Goal: Navigation & Orientation: Find specific page/section

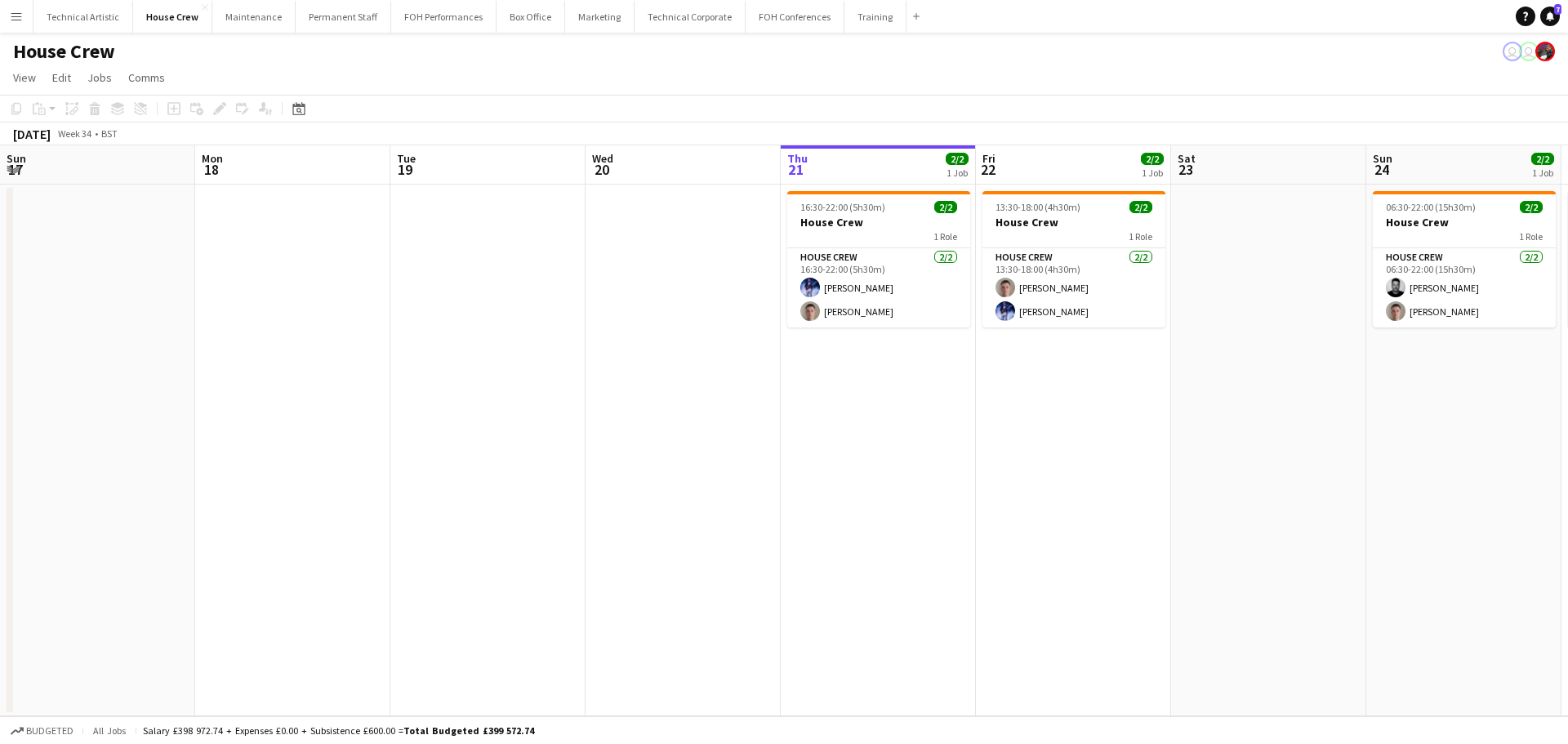
scroll to position [0, 390]
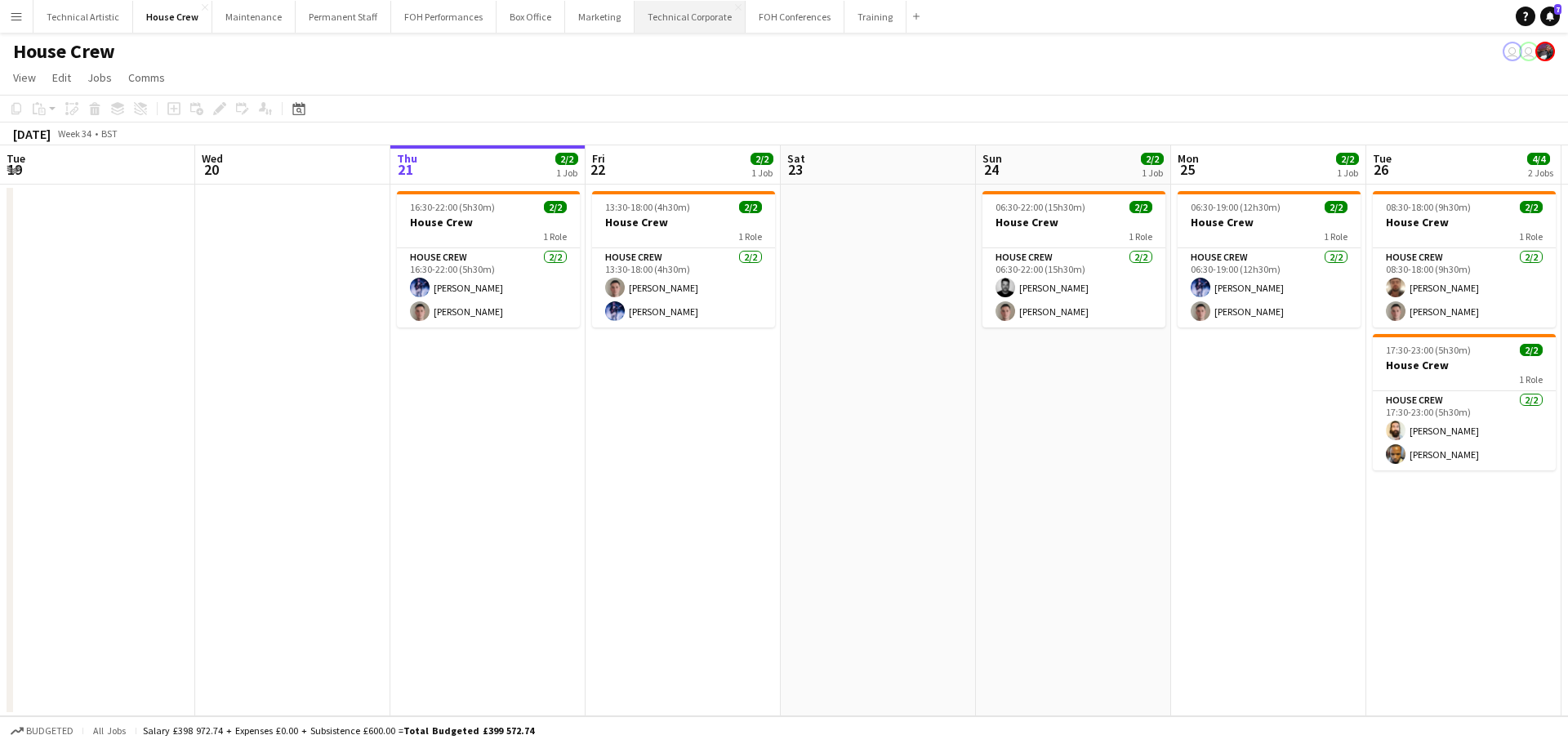
click at [635, 20] on button "Technical Corporate Close" at bounding box center [690, 16] width 111 height 32
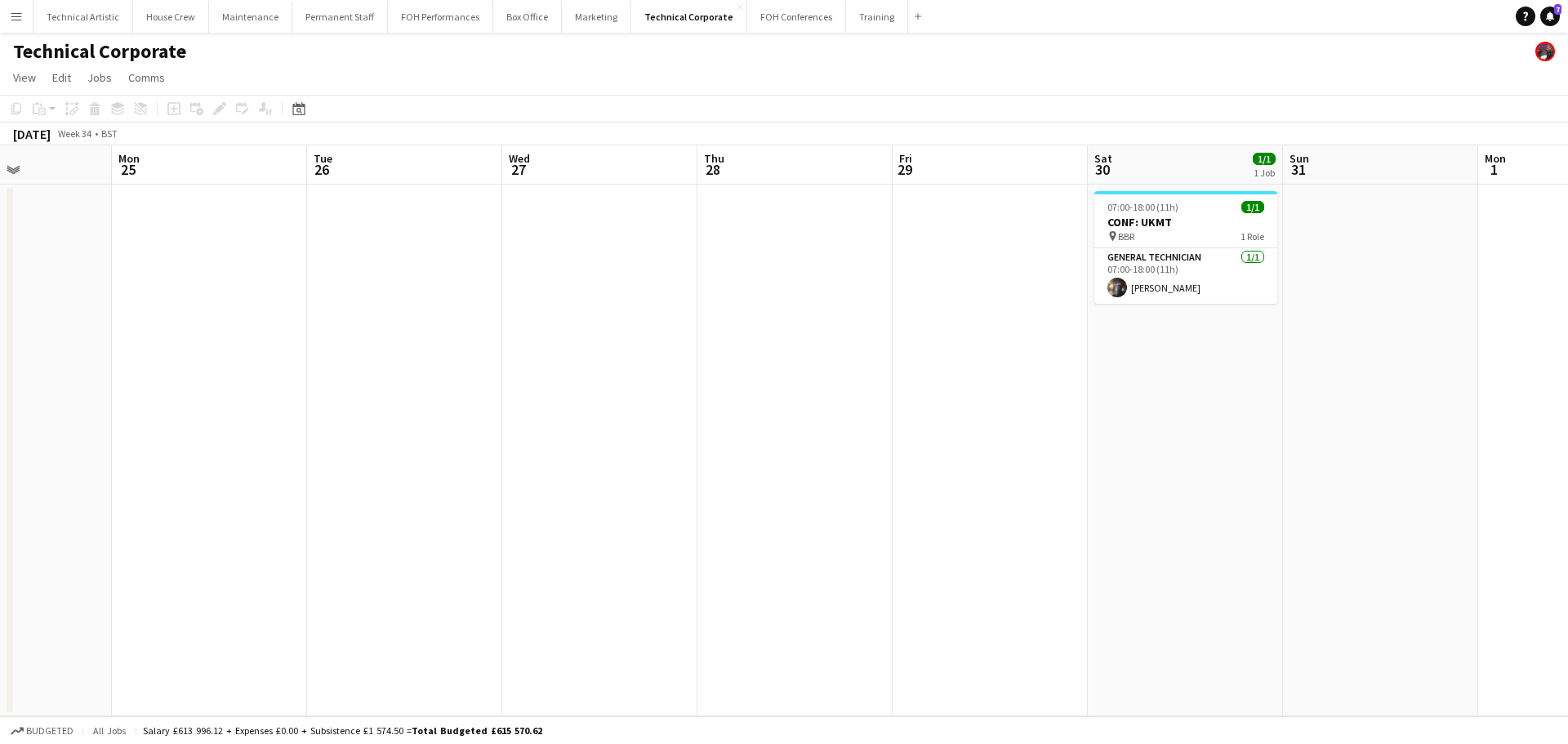
drag, startPoint x: 713, startPoint y: 340, endPoint x: 300, endPoint y: 340, distance: 413.0
click at [300, 340] on app-calendar-viewport "Fri 22 Sat 23 Sun 24 Mon 25 Tue 26 Wed 27 Thu 28 Fri 29 Sat 30 1/1 1 Job Sun 31…" at bounding box center [784, 431] width 1568 height 571
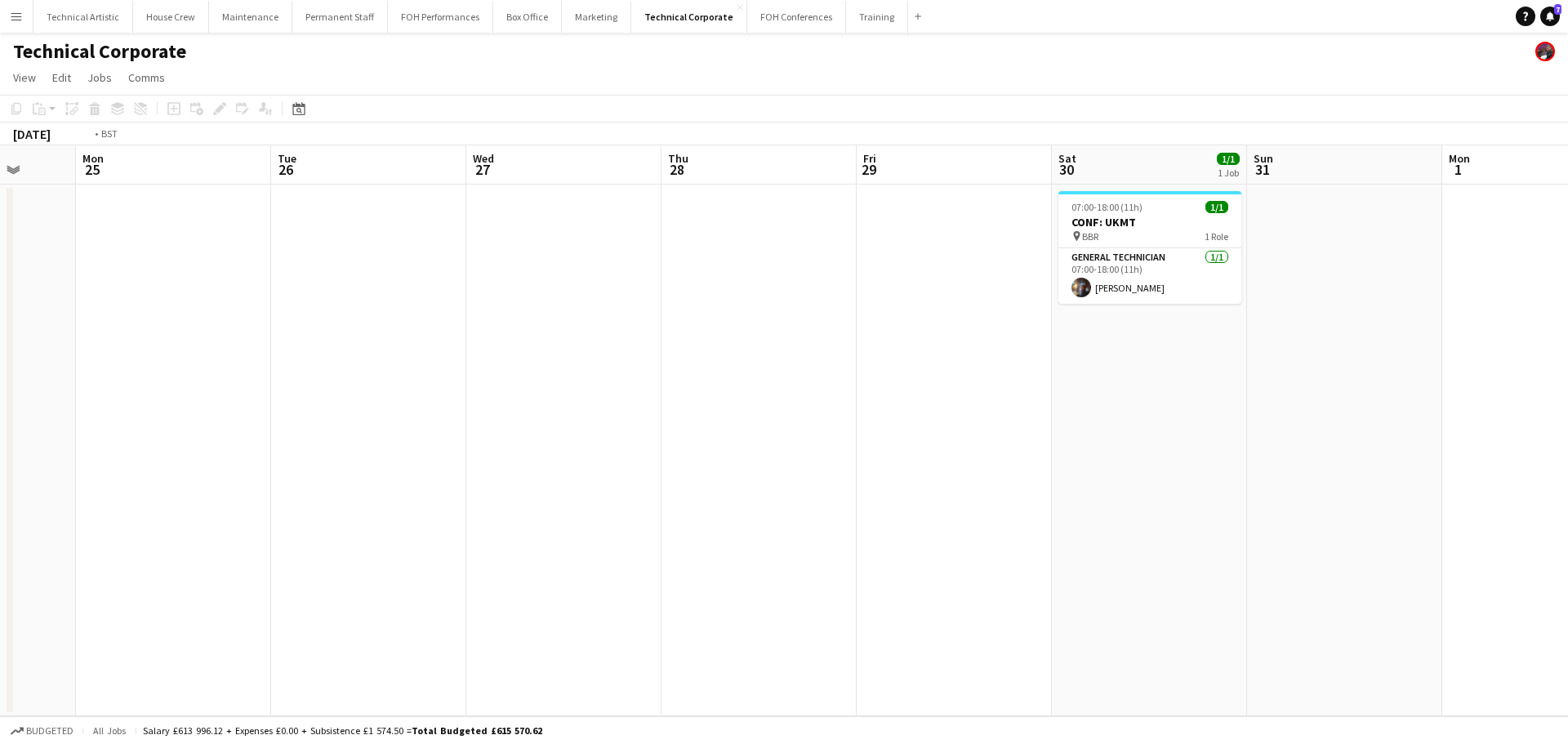
drag, startPoint x: 220, startPoint y: 313, endPoint x: 11, endPoint y: 267, distance: 214.0
click at [0, 269] on app-calendar-viewport "Fri 22 Sat 23 Sun 24 Mon 25 Tue 26 Wed 27 Thu 28 Fri 29 Sat 30 1/1 1 Job Sun 31…" at bounding box center [784, 431] width 1568 height 571
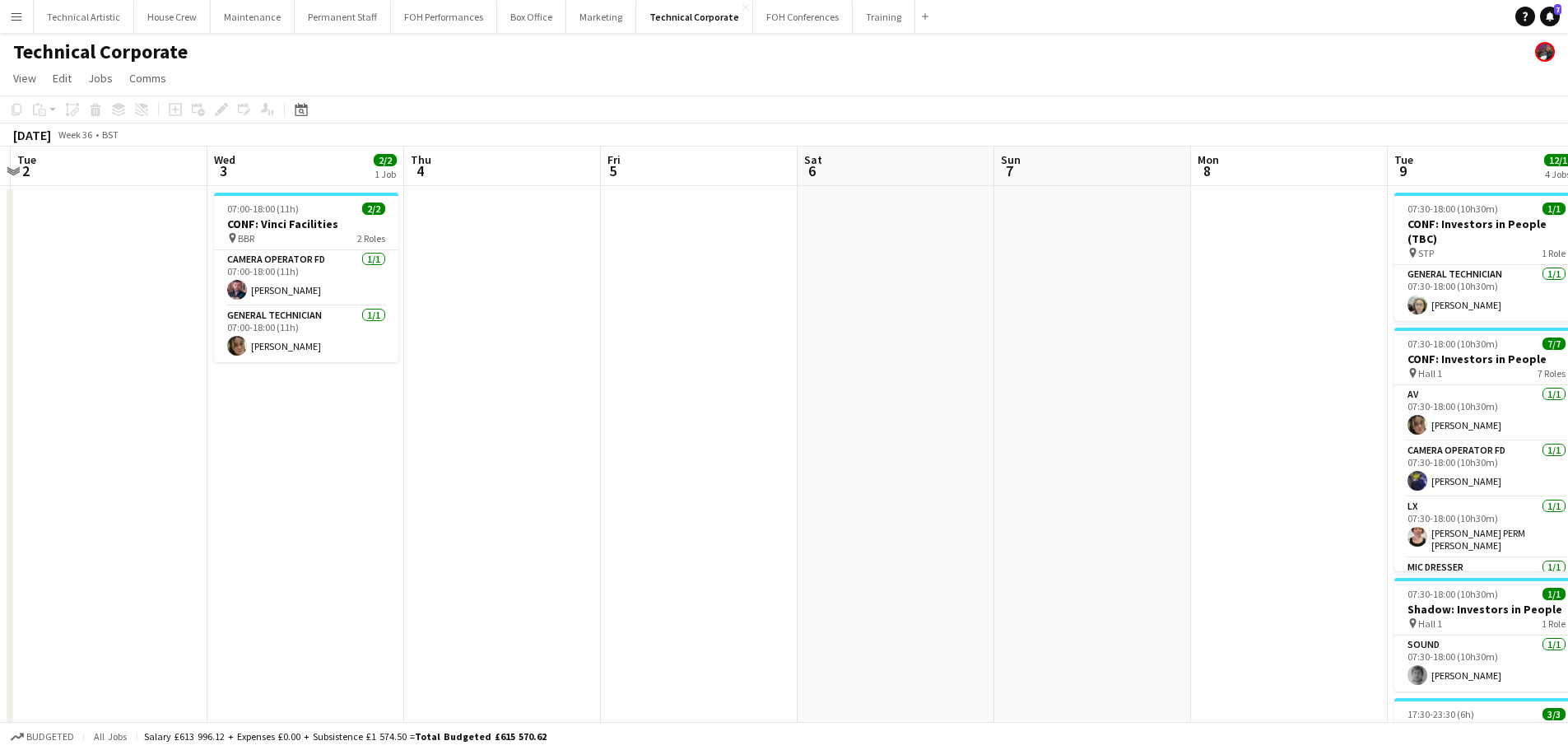
drag, startPoint x: 1108, startPoint y: 363, endPoint x: 0, endPoint y: 215, distance: 1117.8
click at [0, 215] on app-calendar-viewport "Sat 30 1/1 1 Job Sun 31 Mon 1 Tue 2 Wed 3 2/2 1 Job Thu 4 Fri 5 Sat 6 Sun 7 Mon…" at bounding box center [784, 561] width 1568 height 829
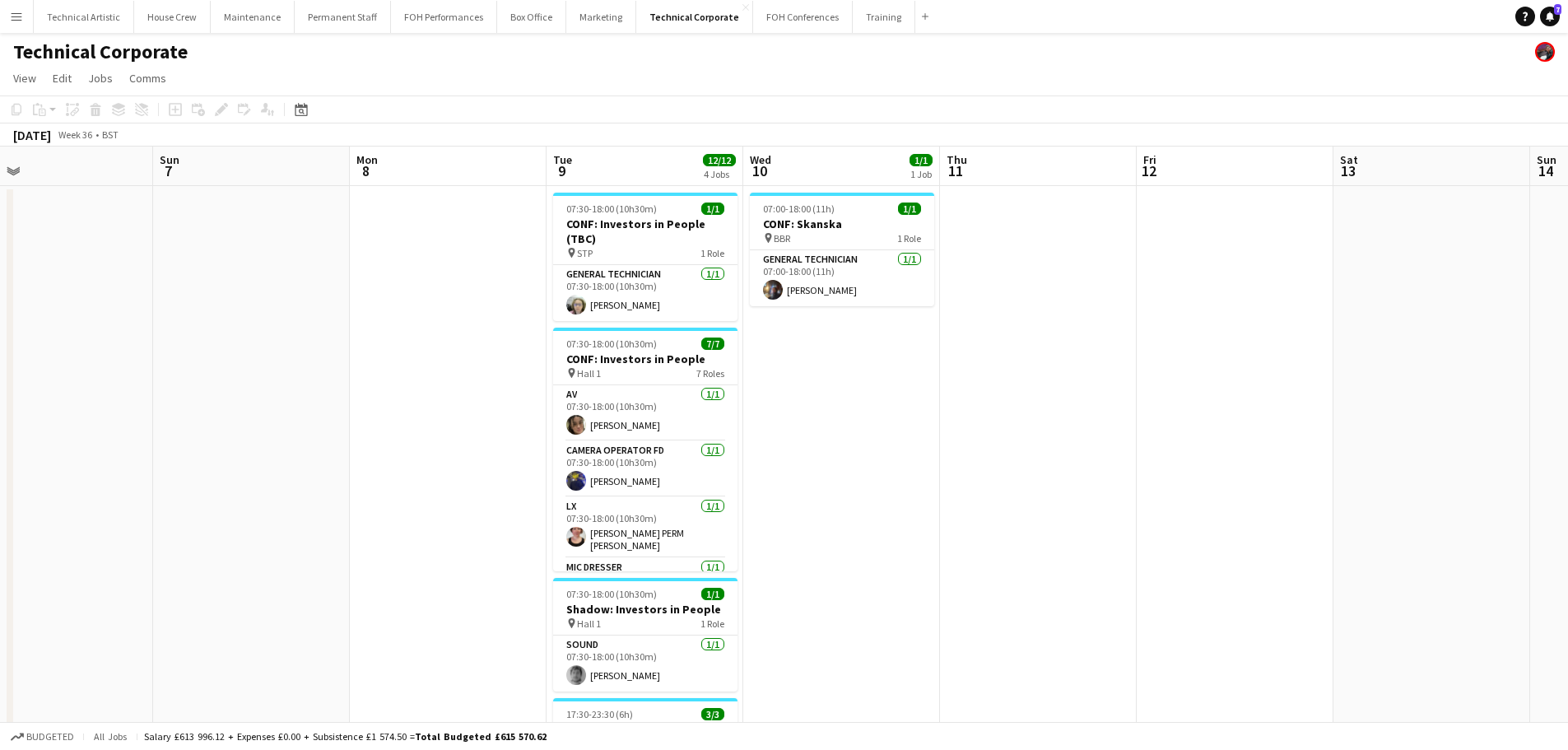
drag, startPoint x: 277, startPoint y: 241, endPoint x: 105, endPoint y: 218, distance: 173.5
click at [105, 219] on app-calendar-viewport "Wed 3 2/2 1 Job Thu 4 Fri 5 Sat 6 Sun 7 Mon 8 Tue 9 12/12 4 Jobs Wed 10 1/1 1 J…" at bounding box center [784, 561] width 1568 height 829
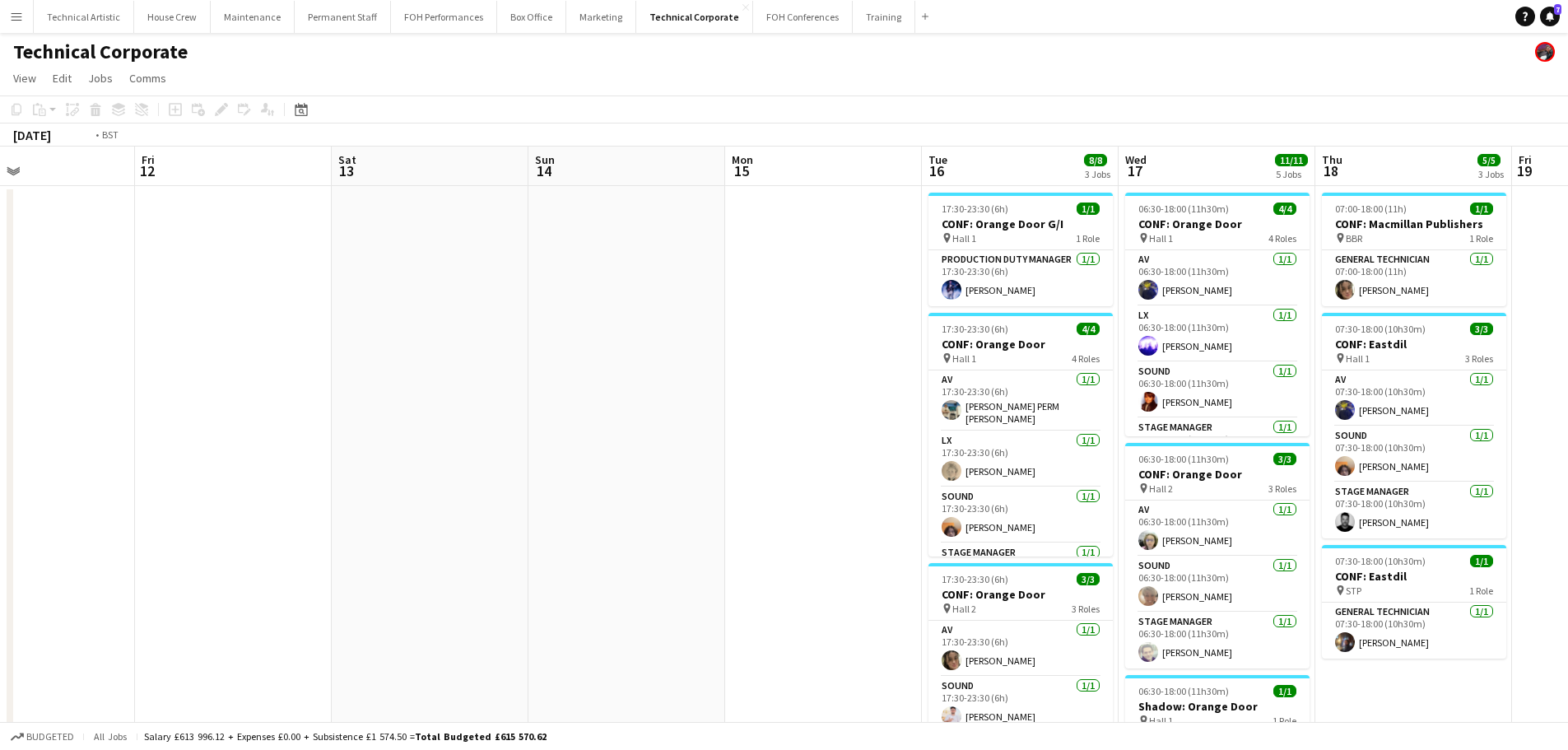
drag, startPoint x: 1075, startPoint y: 363, endPoint x: 280, endPoint y: 260, distance: 801.6
click at [90, 271] on app-calendar-viewport "Mon 8 Tue 9 12/12 4 Jobs Wed 10 1/1 1 Job Thu 11 Fri 12 Sat 13 Sun 14 Mon 15 Tu…" at bounding box center [784, 635] width 1568 height 976
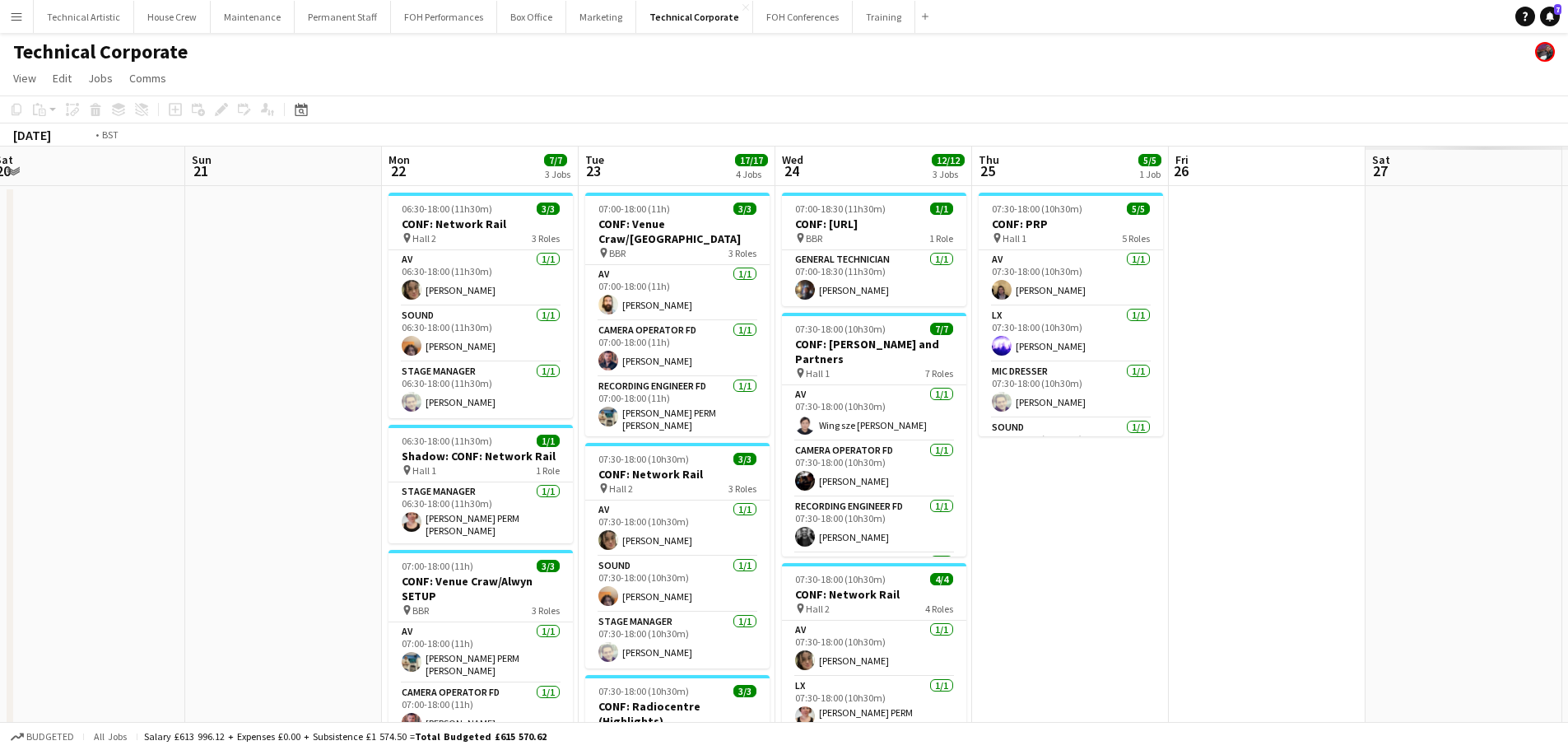
drag, startPoint x: 1034, startPoint y: 365, endPoint x: 42, endPoint y: 224, distance: 1002.0
click at [2, 232] on app-calendar-viewport "Wed 17 11/11 5 Jobs Thu 18 5/5 3 Jobs Fri 19 Sat 20 Sun 21 Mon 22 7/7 3 Jobs Tu…" at bounding box center [784, 673] width 1568 height 1053
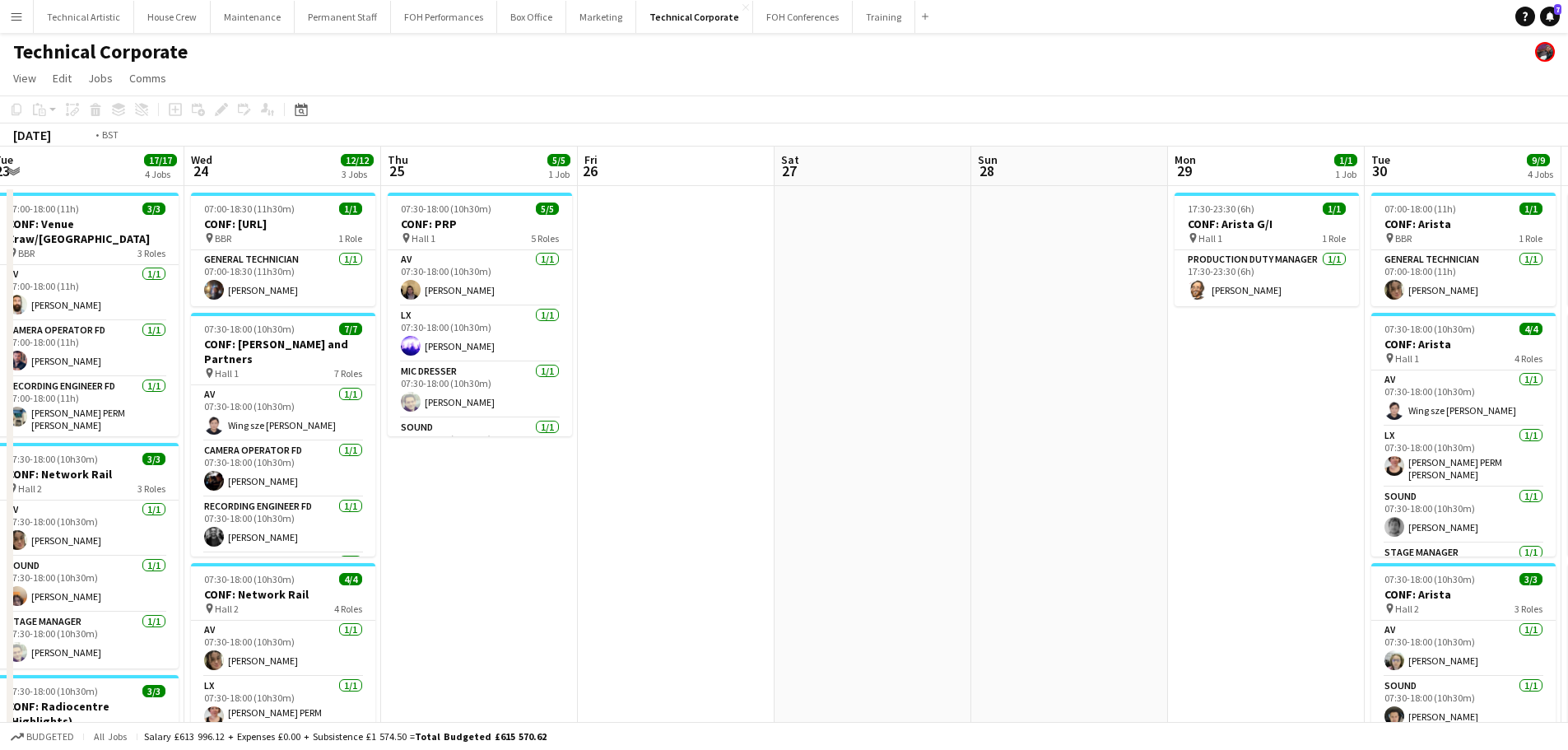
scroll to position [0, 438]
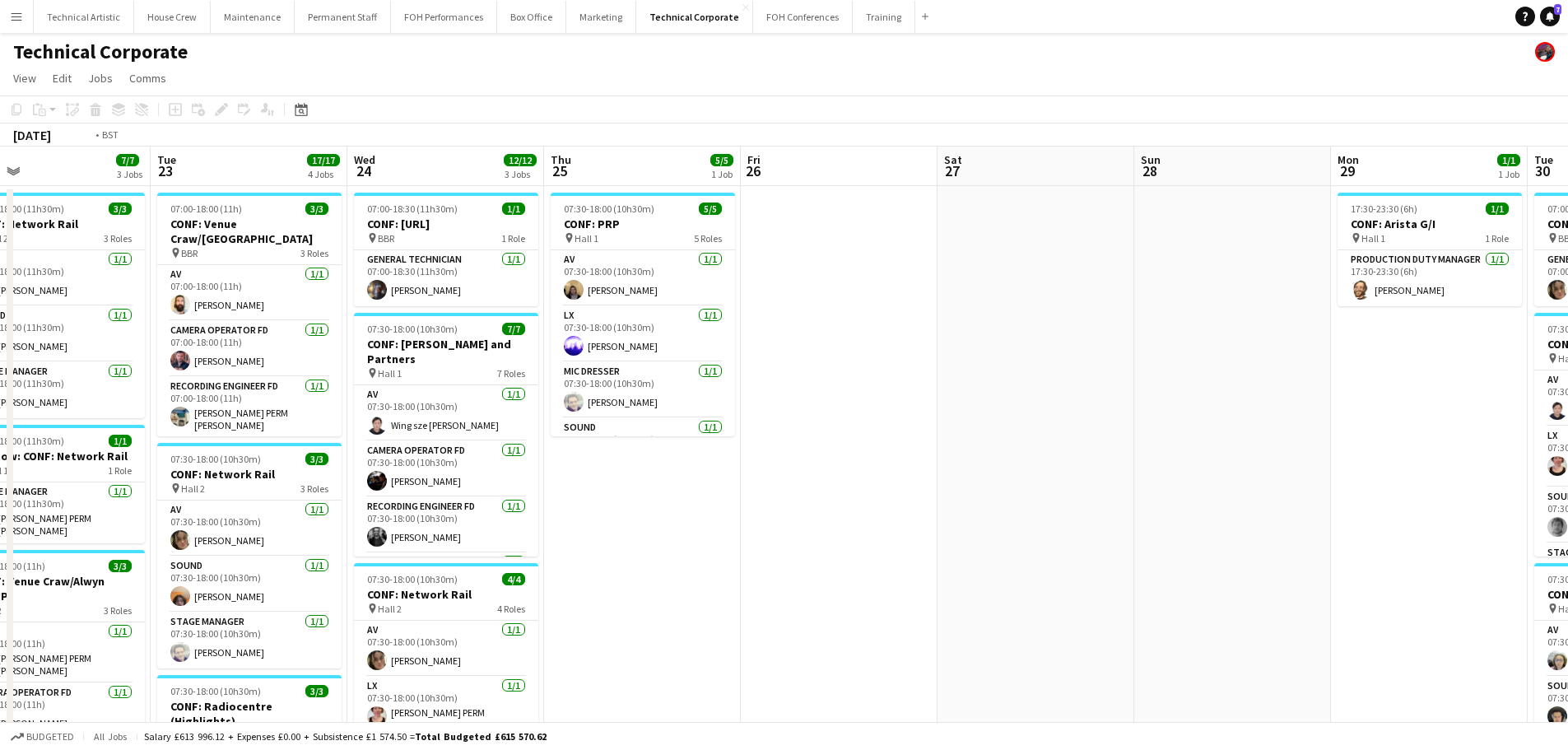
drag, startPoint x: 837, startPoint y: 305, endPoint x: 1057, endPoint y: 307, distance: 220.0
click at [1057, 307] on app-calendar-viewport "Sat 20 Sun 21 Mon 22 7/7 3 Jobs Tue 23 17/17 4 Jobs Wed 24 12/12 3 Jobs Thu 25 …" at bounding box center [784, 673] width 1568 height 1053
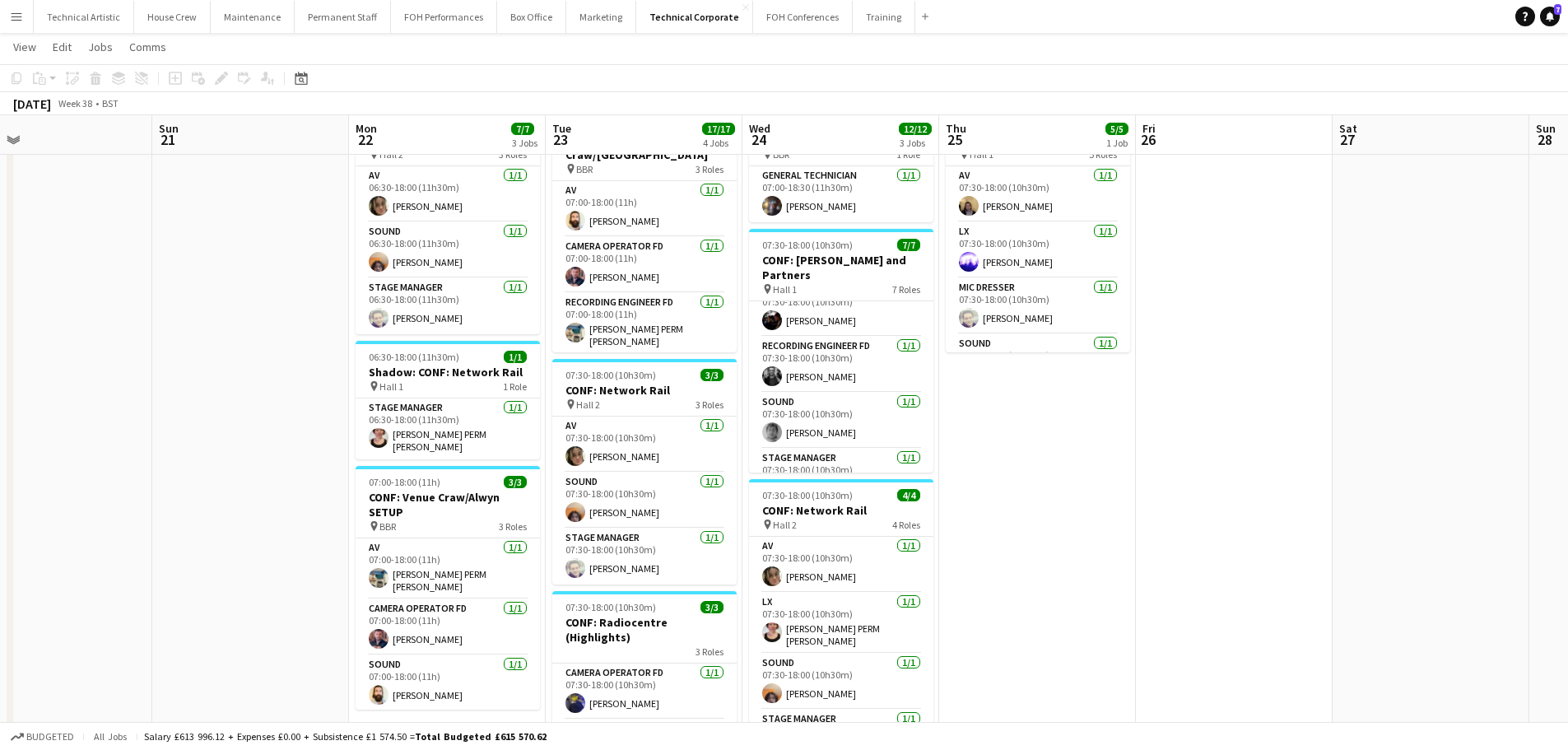
scroll to position [0, 0]
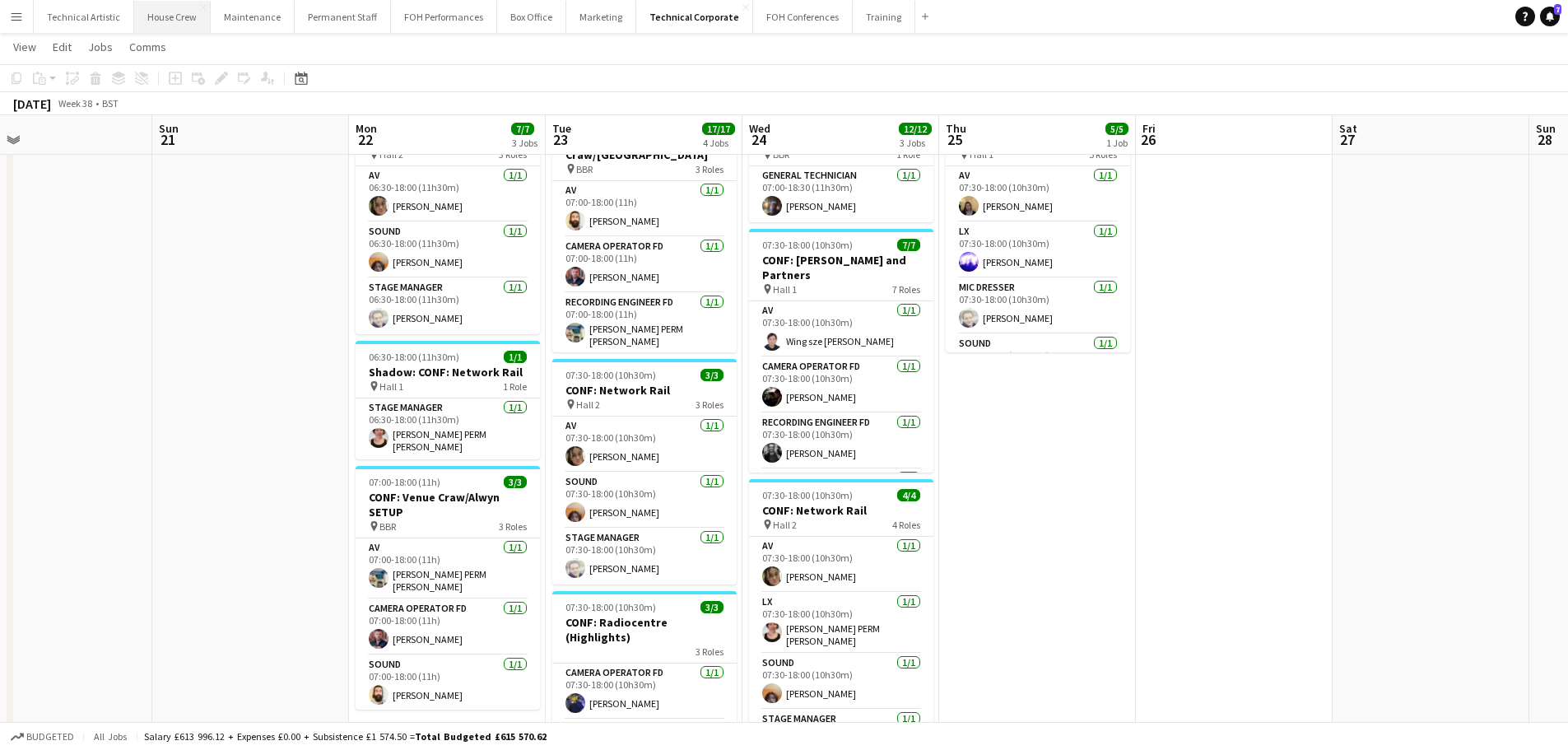
click at [161, 6] on button "House Crew Close" at bounding box center [172, 16] width 76 height 32
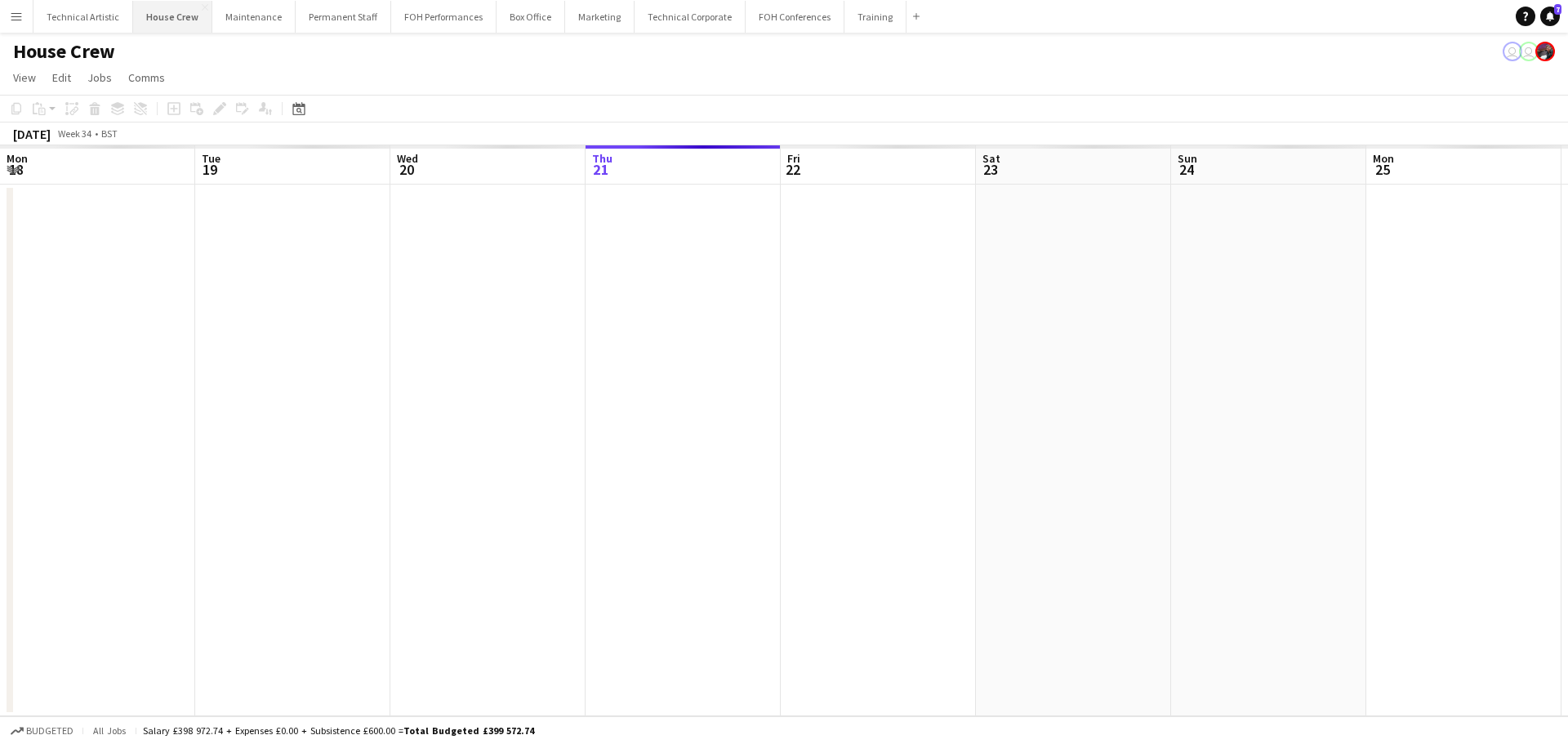
scroll to position [0, 390]
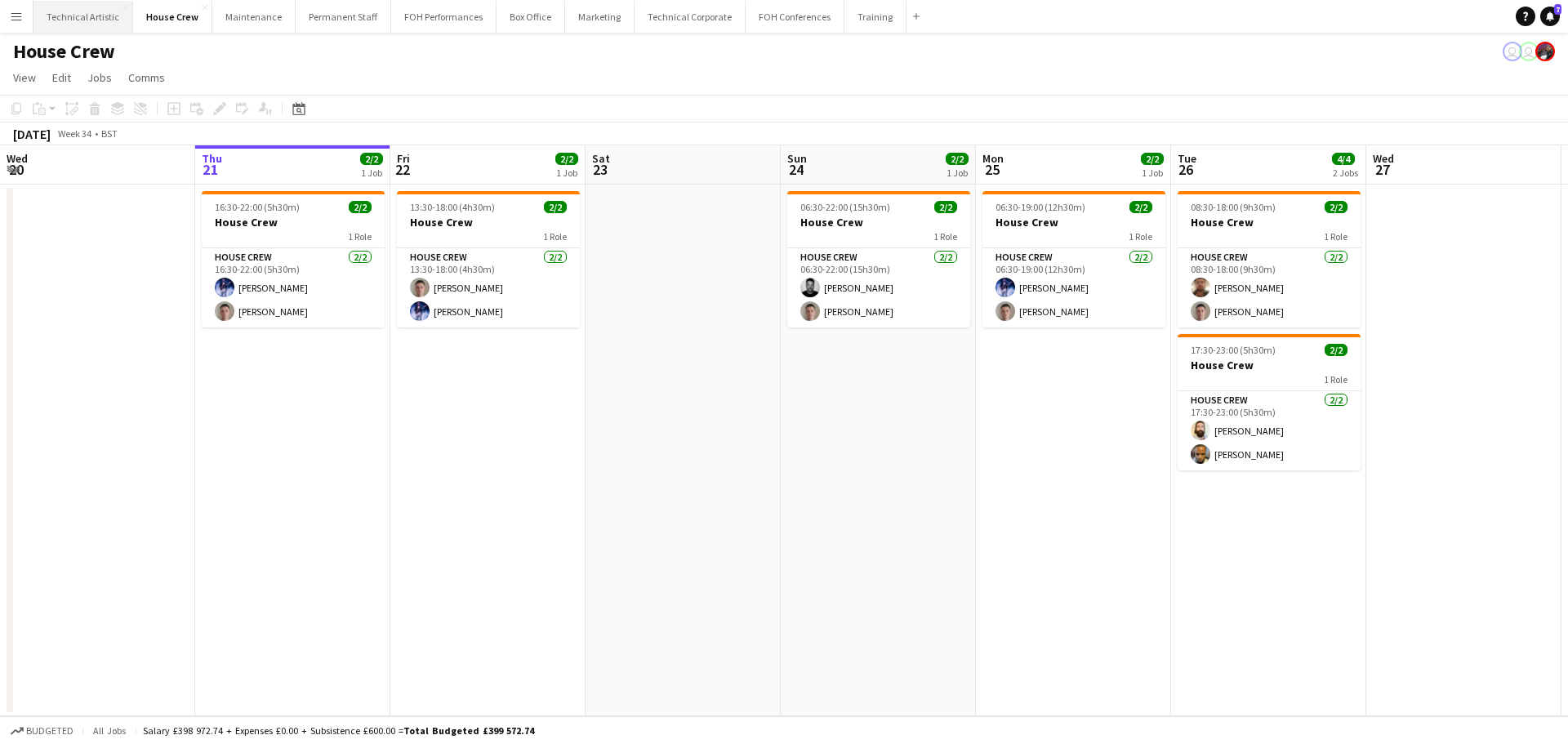
click at [77, 9] on button "Technical Artistic Close" at bounding box center [83, 16] width 100 height 32
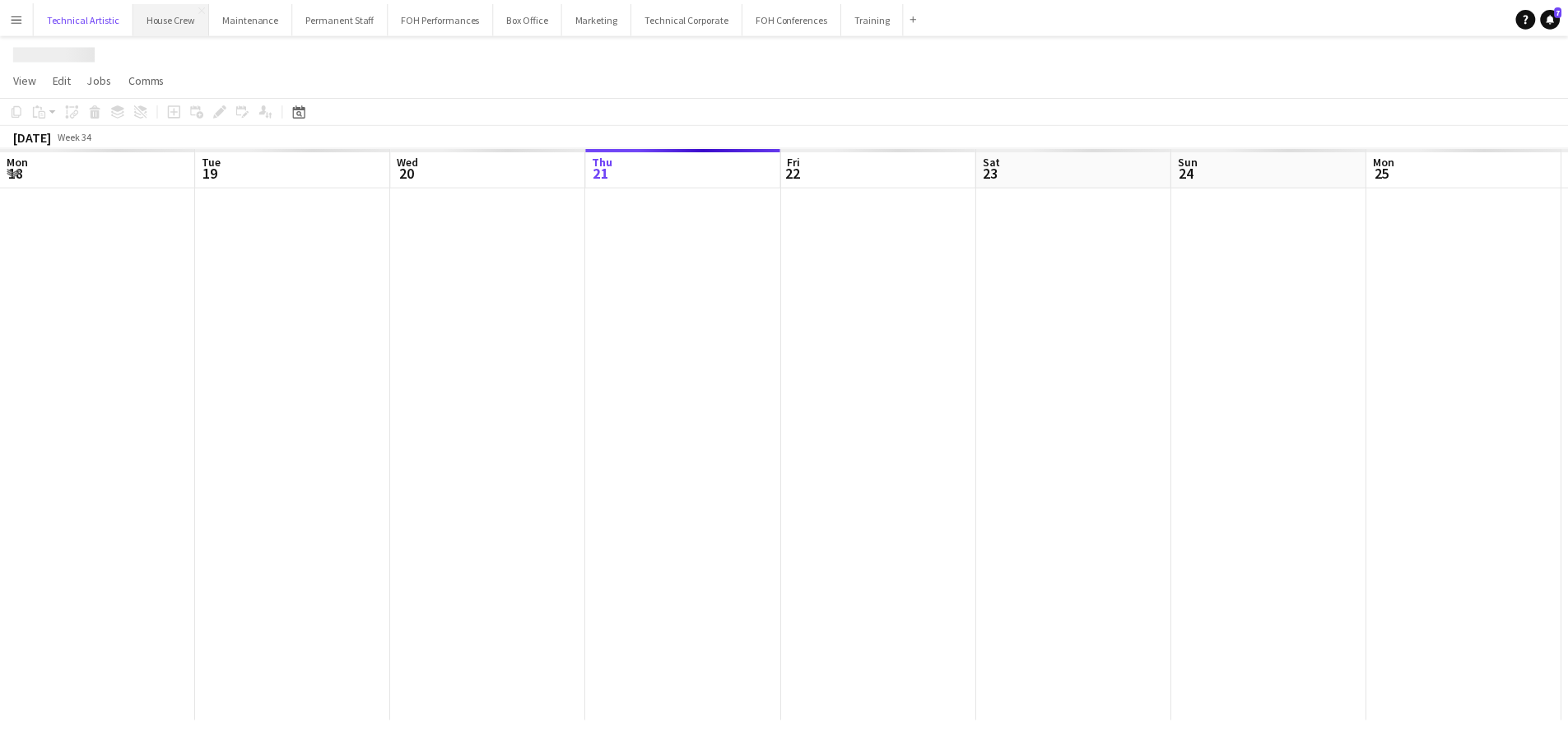
scroll to position [0, 394]
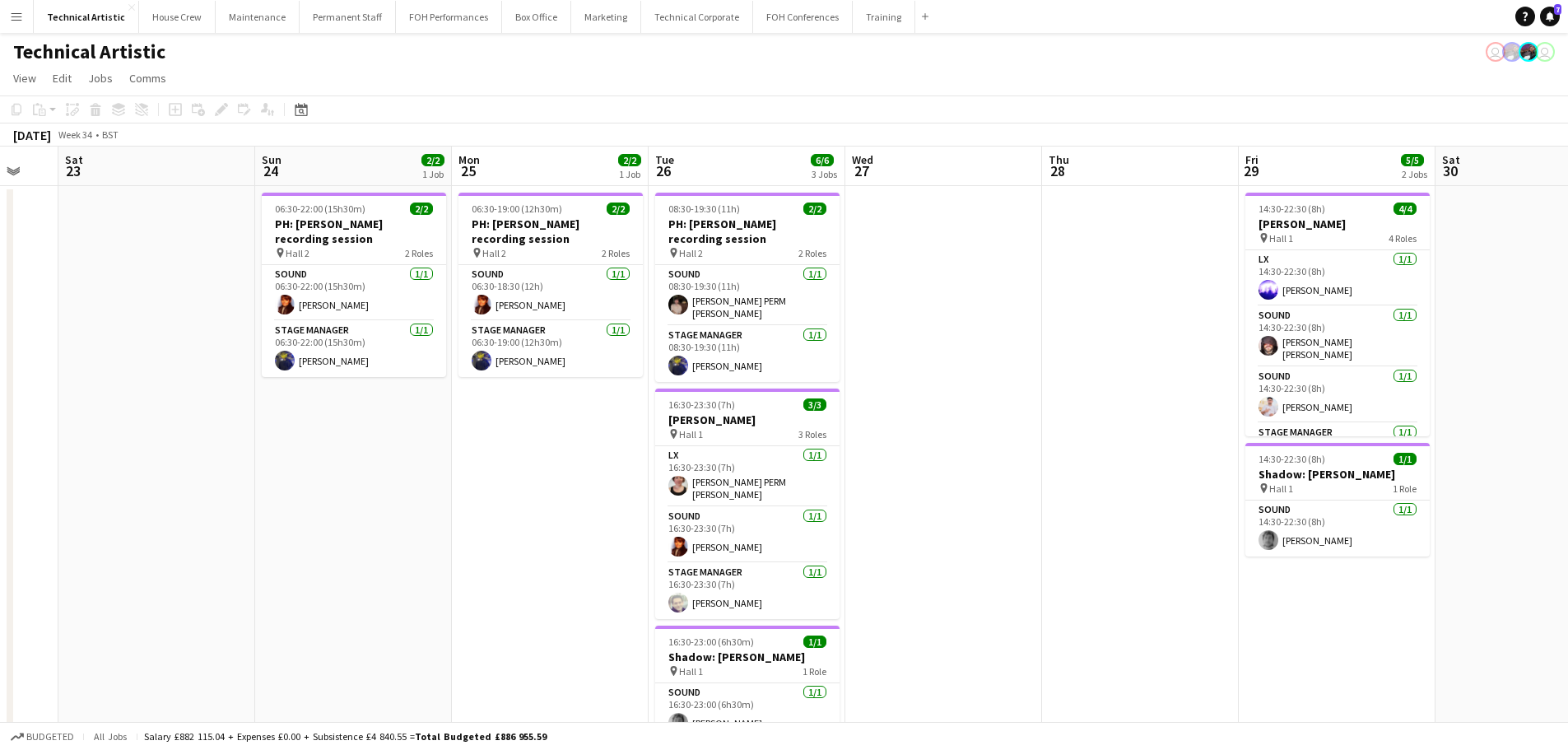
drag, startPoint x: 804, startPoint y: 348, endPoint x: 254, endPoint y: 324, distance: 550.5
click at [254, 324] on app-calendar-viewport "Wed 20 Thu 21 4/4 1 Job Fri 22 Sat 23 Sun 24 2/2 1 Job Mon 25 2/2 1 Job Tue 26 …" at bounding box center [784, 464] width 1568 height 635
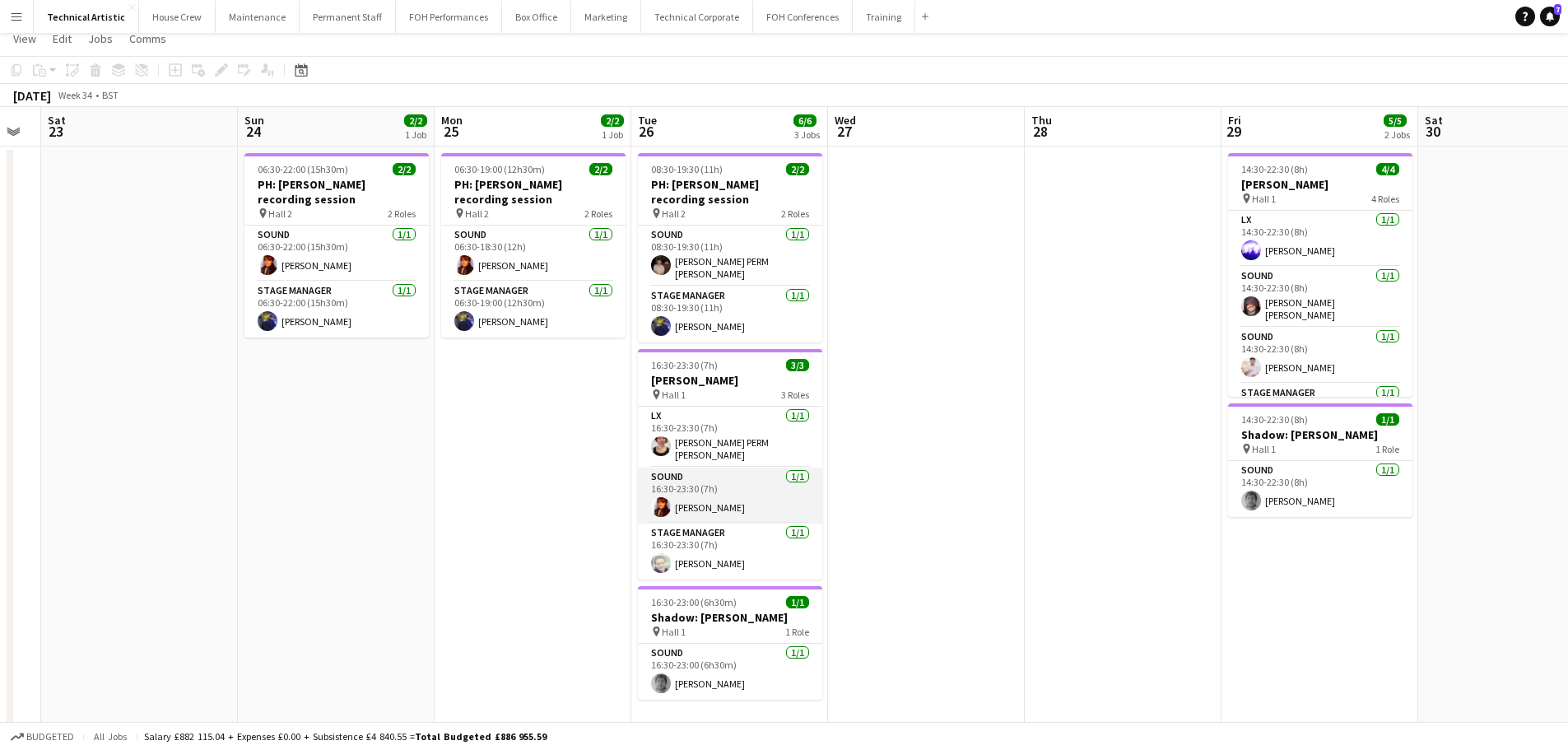
scroll to position [57, 0]
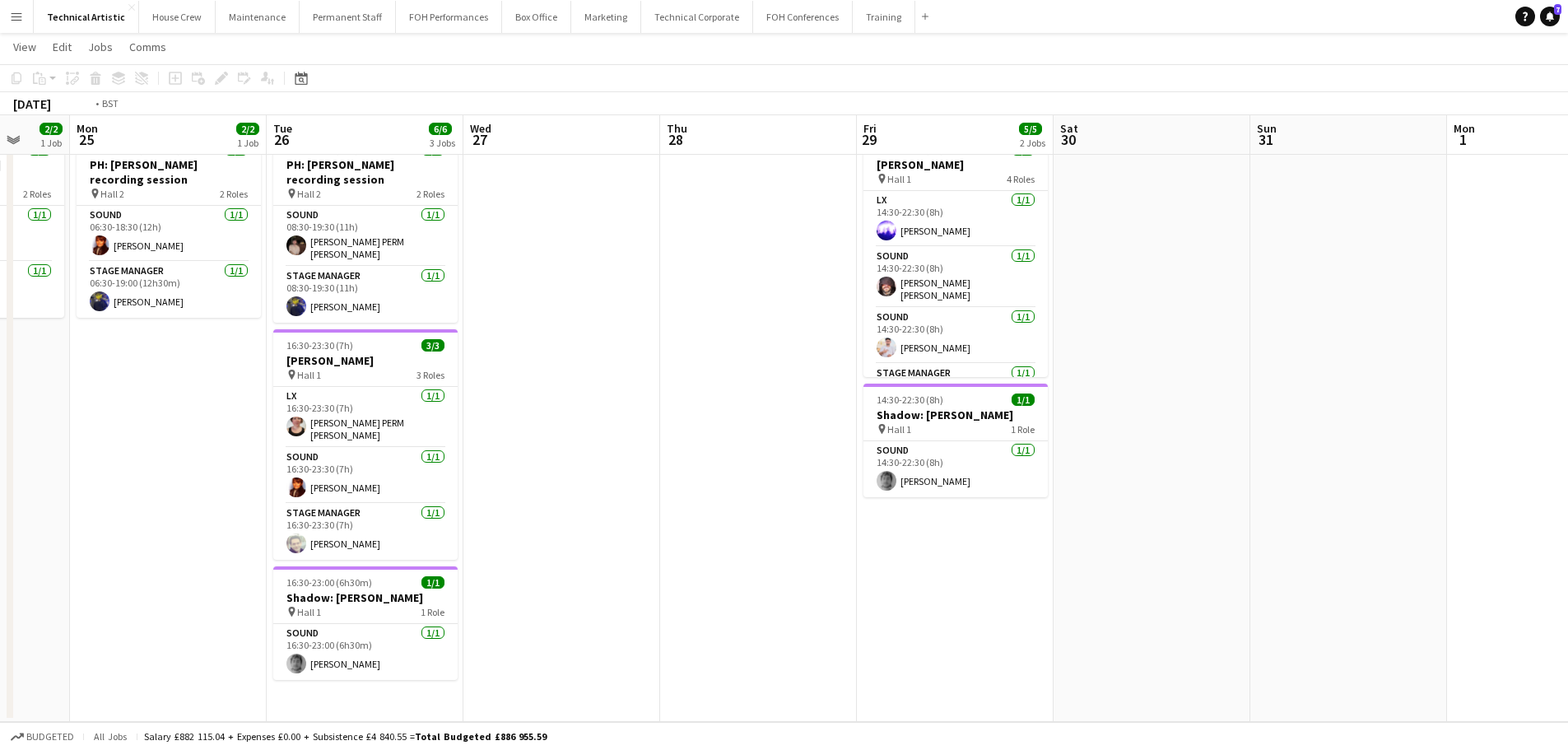
drag, startPoint x: 482, startPoint y: 331, endPoint x: 536, endPoint y: 277, distance: 76.4
click at [426, 323] on app-calendar-viewport "Fri 22 Sat 23 Sun 24 2/2 1 Job Mon 25 2/2 1 Job Tue 26 6/6 3 Jobs Wed 27 Thu 28…" at bounding box center [784, 364] width 1568 height 715
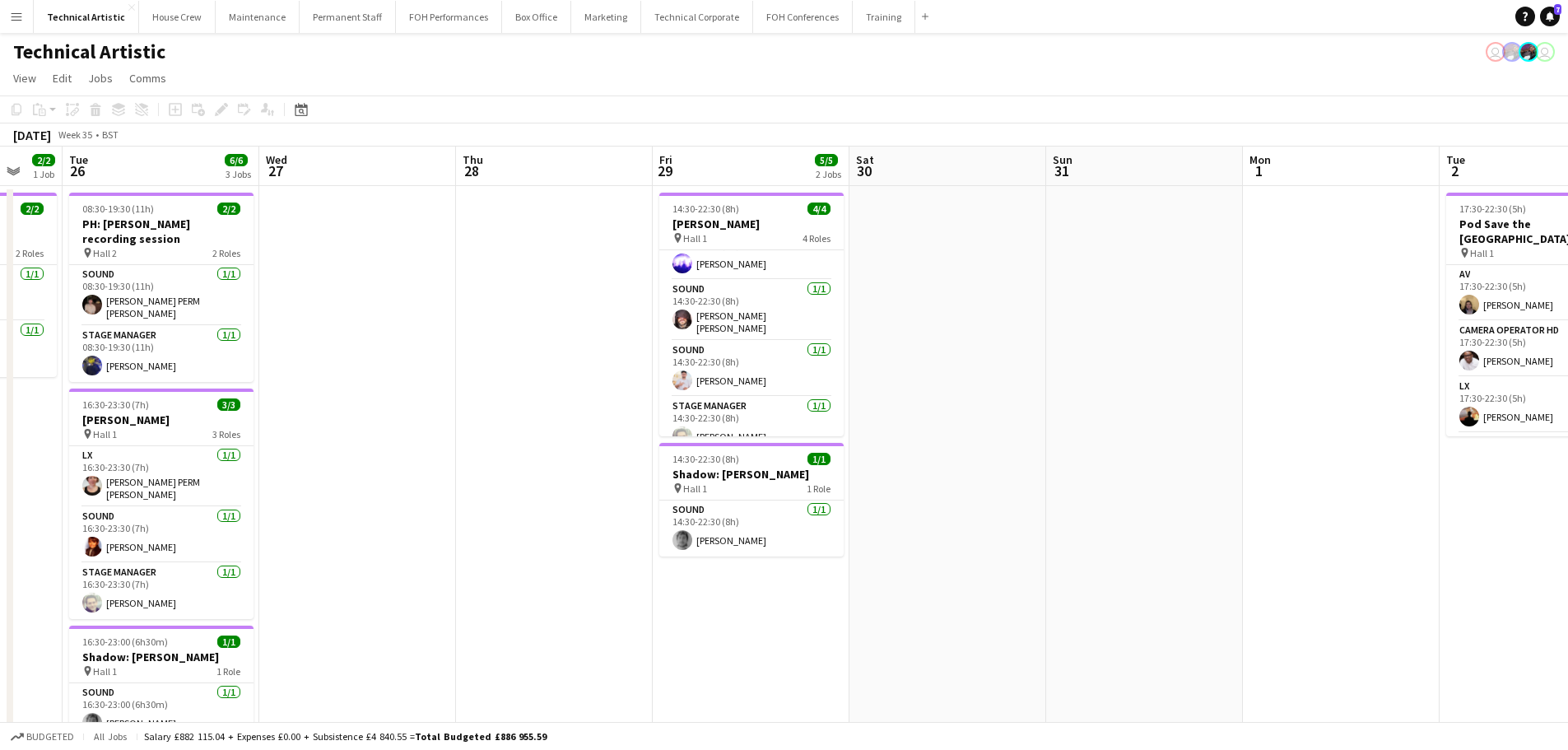
scroll to position [38, 0]
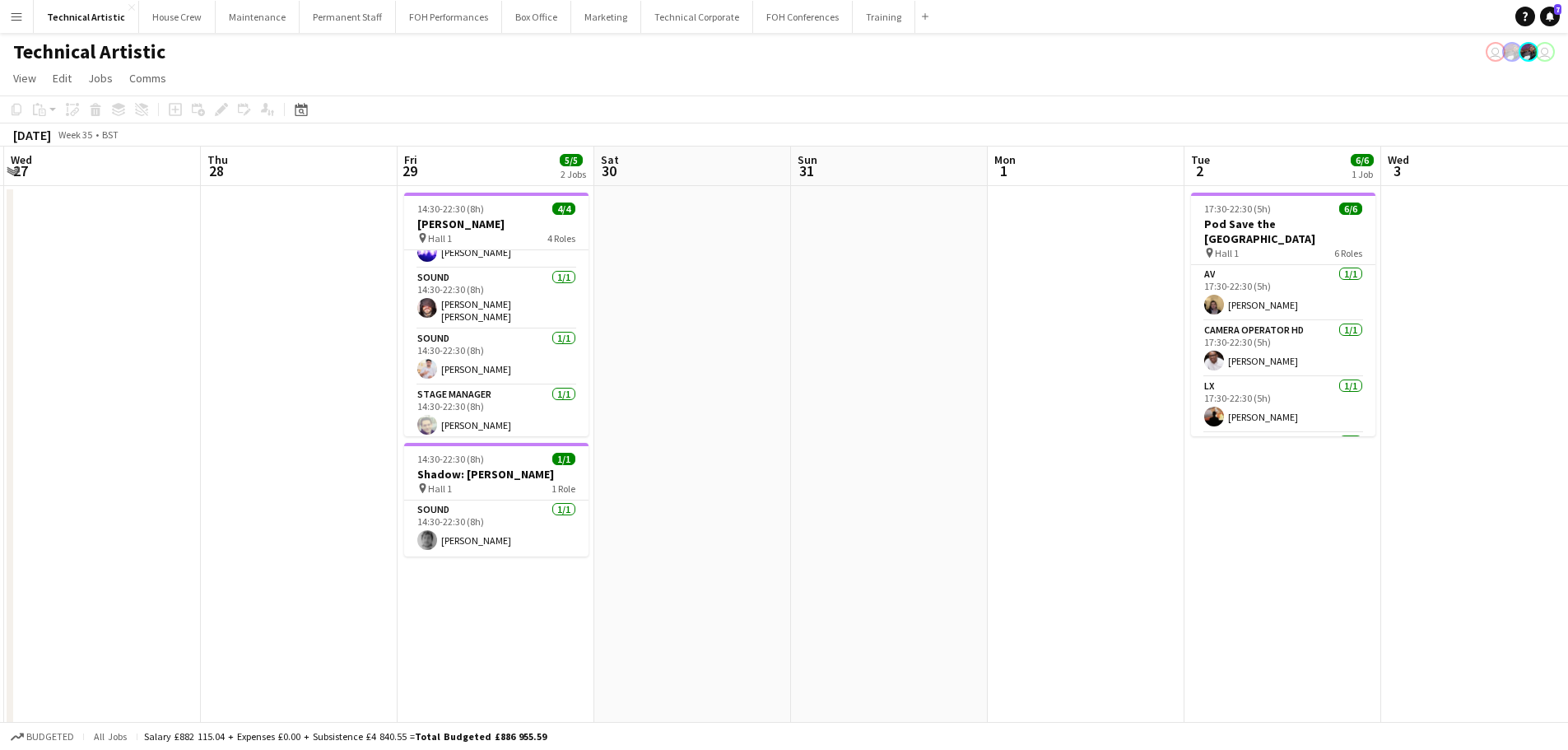
drag, startPoint x: 471, startPoint y: 331, endPoint x: 0, endPoint y: 258, distance: 476.6
click at [0, 258] on app-calendar-viewport "Sat 23 Sun 24 2/2 1 Job Mon 25 2/2 1 Job Tue 26 6/6 3 Jobs Wed 27 Thu 28 Fri 29…" at bounding box center [784, 501] width 1568 height 710
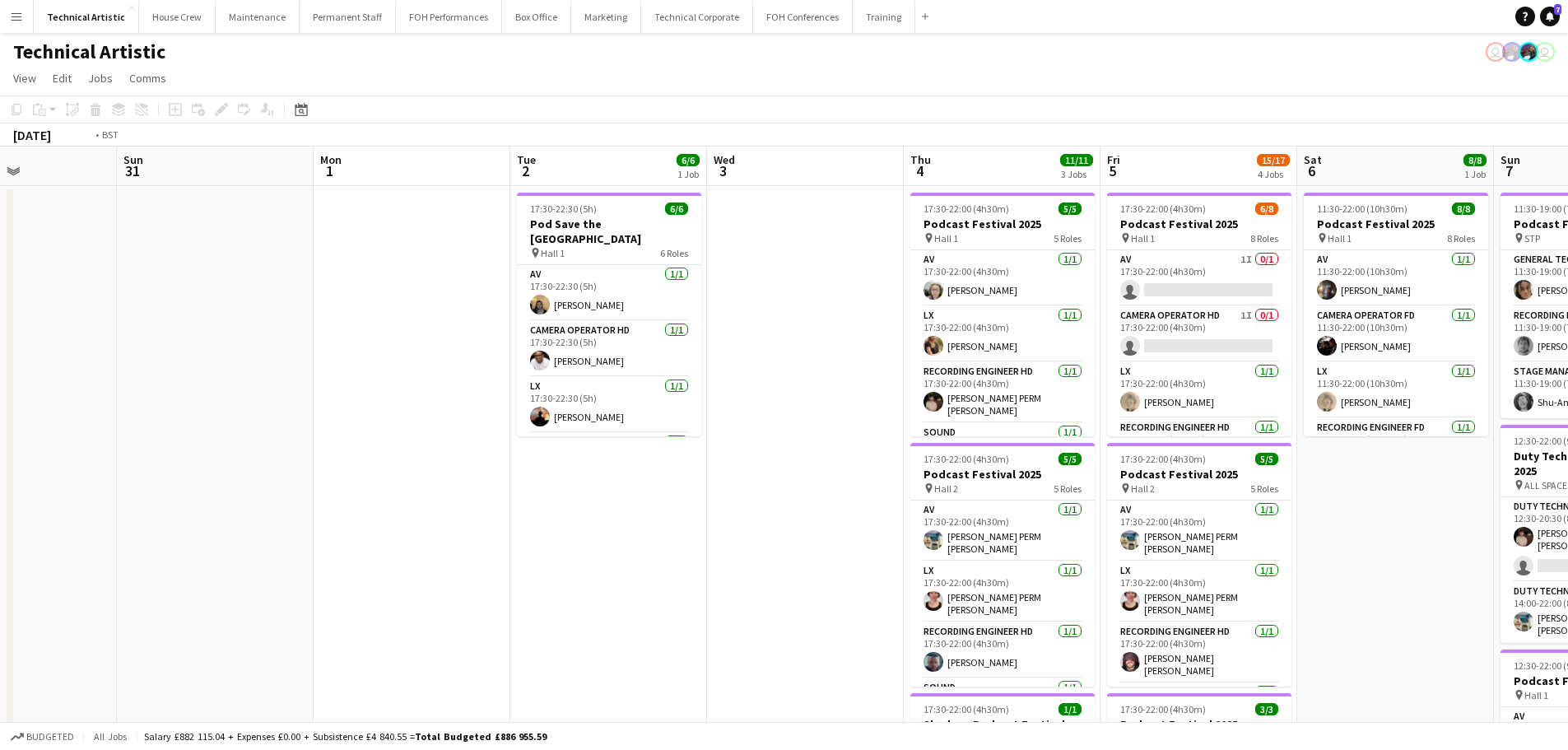
click at [406, 386] on app-calendar-viewport "Thu 28 Fri 29 5/5 2 Jobs Sat 30 Sun 31 Mon 1 Tue 2 6/6 1 Job Wed 3 Thu 4 11/11 …" at bounding box center [784, 665] width 1568 height 1038
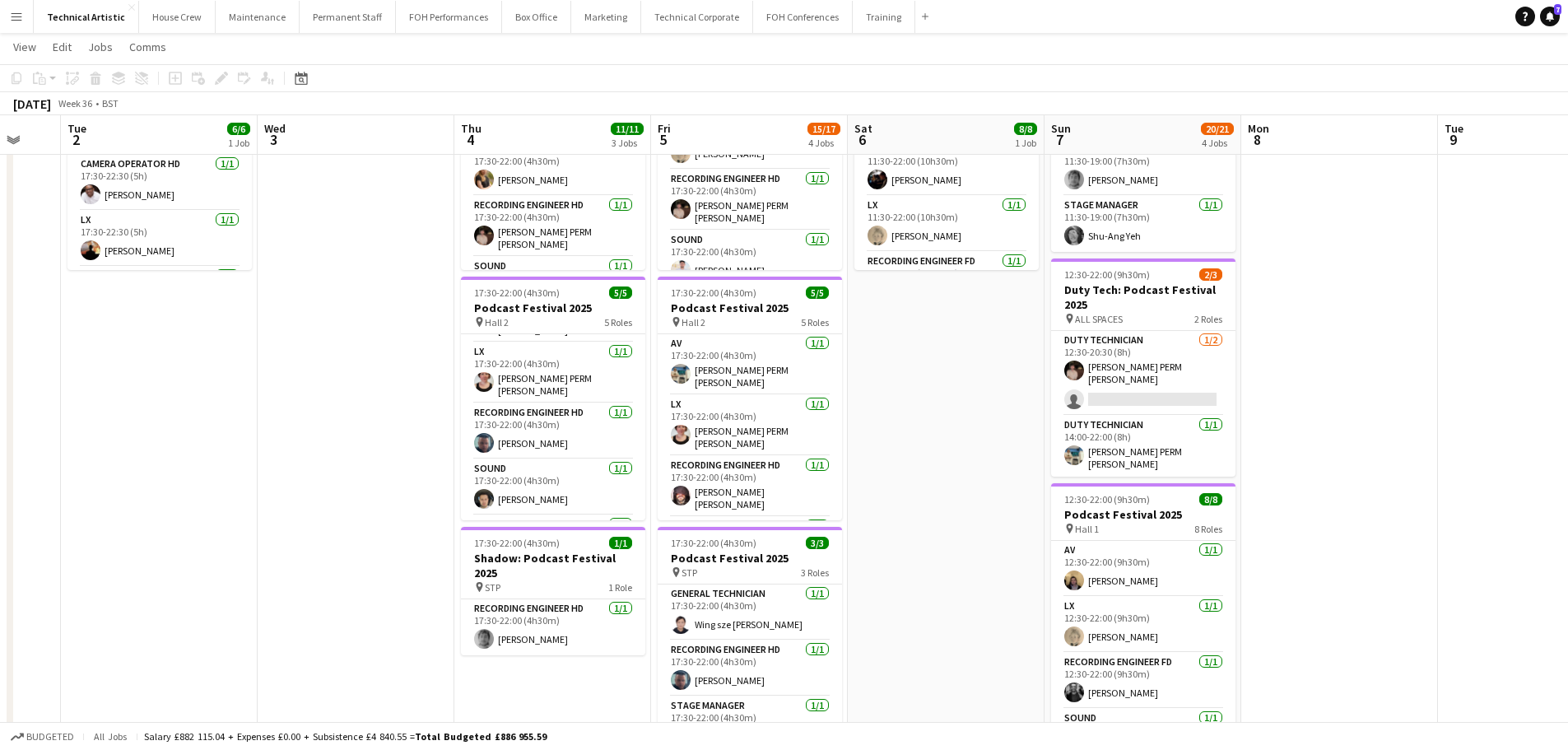
scroll to position [94, 0]
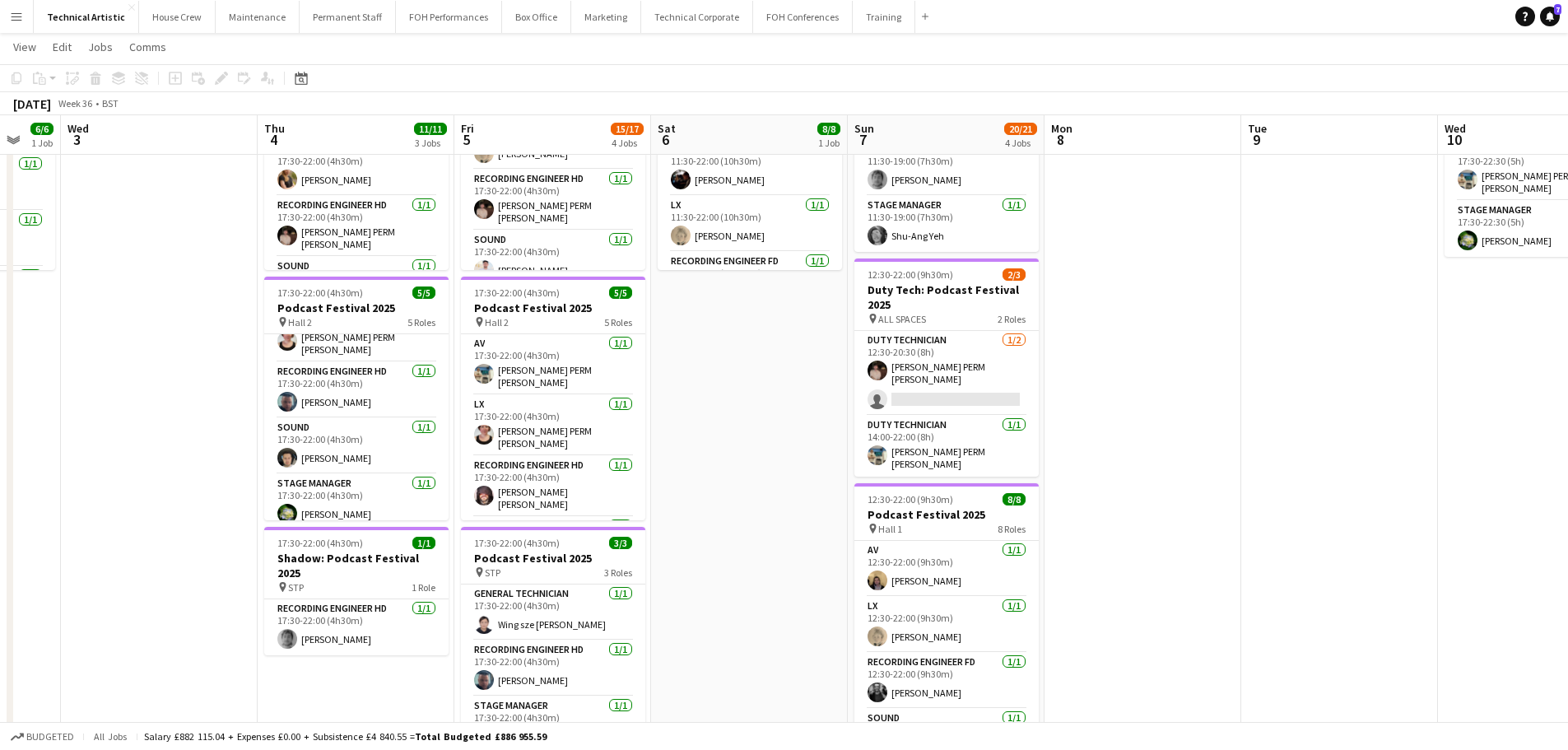
drag, startPoint x: 960, startPoint y: 420, endPoint x: 581, endPoint y: 415, distance: 379.0
click at [588, 411] on app-calendar-viewport "Sun 31 Mon 1 Tue 2 6/6 1 Job Wed 3 Thu 4 11/11 3 Jobs Fri 5 15/17 4 Jobs Sat 6 …" at bounding box center [784, 459] width 1568 height 1118
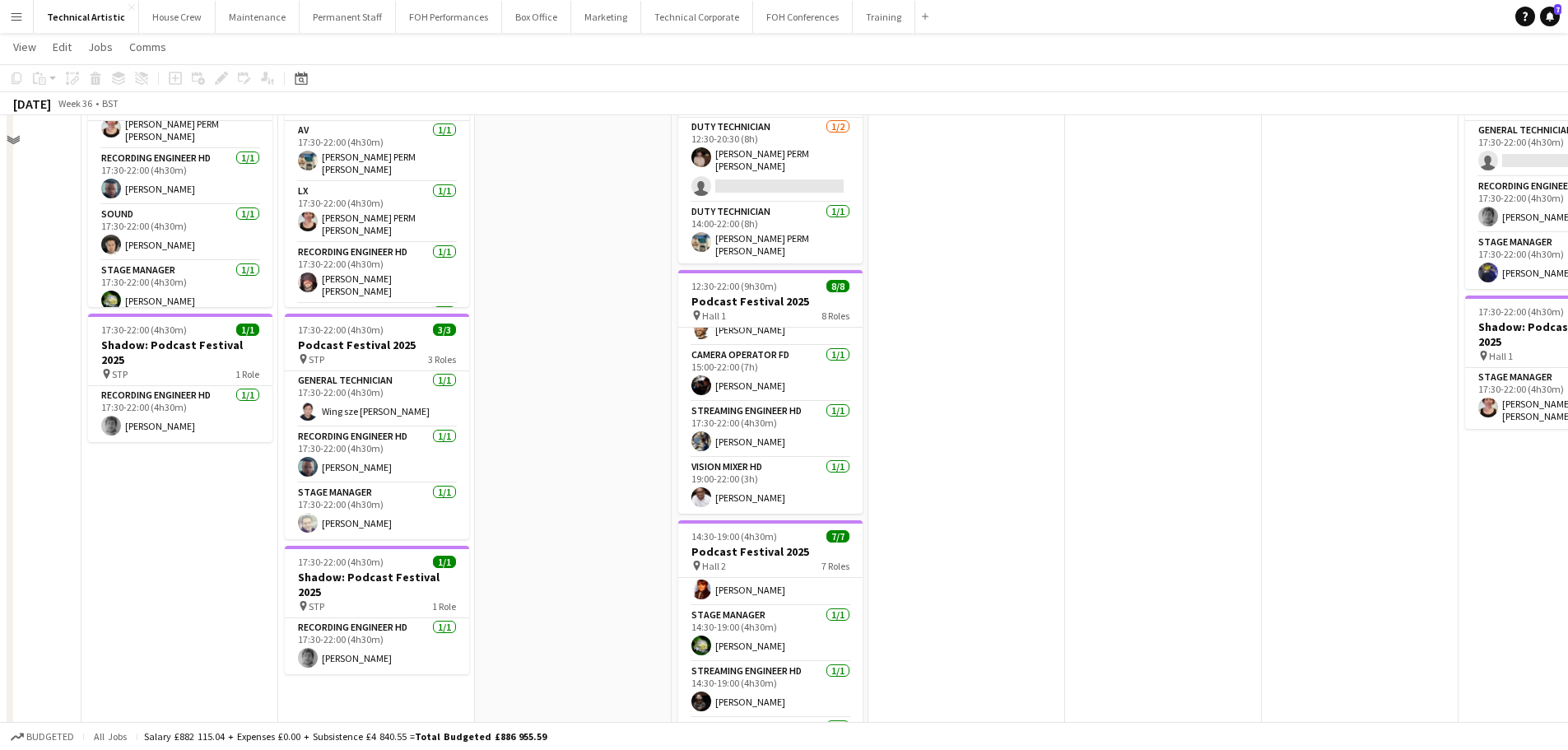
scroll to position [0, 0]
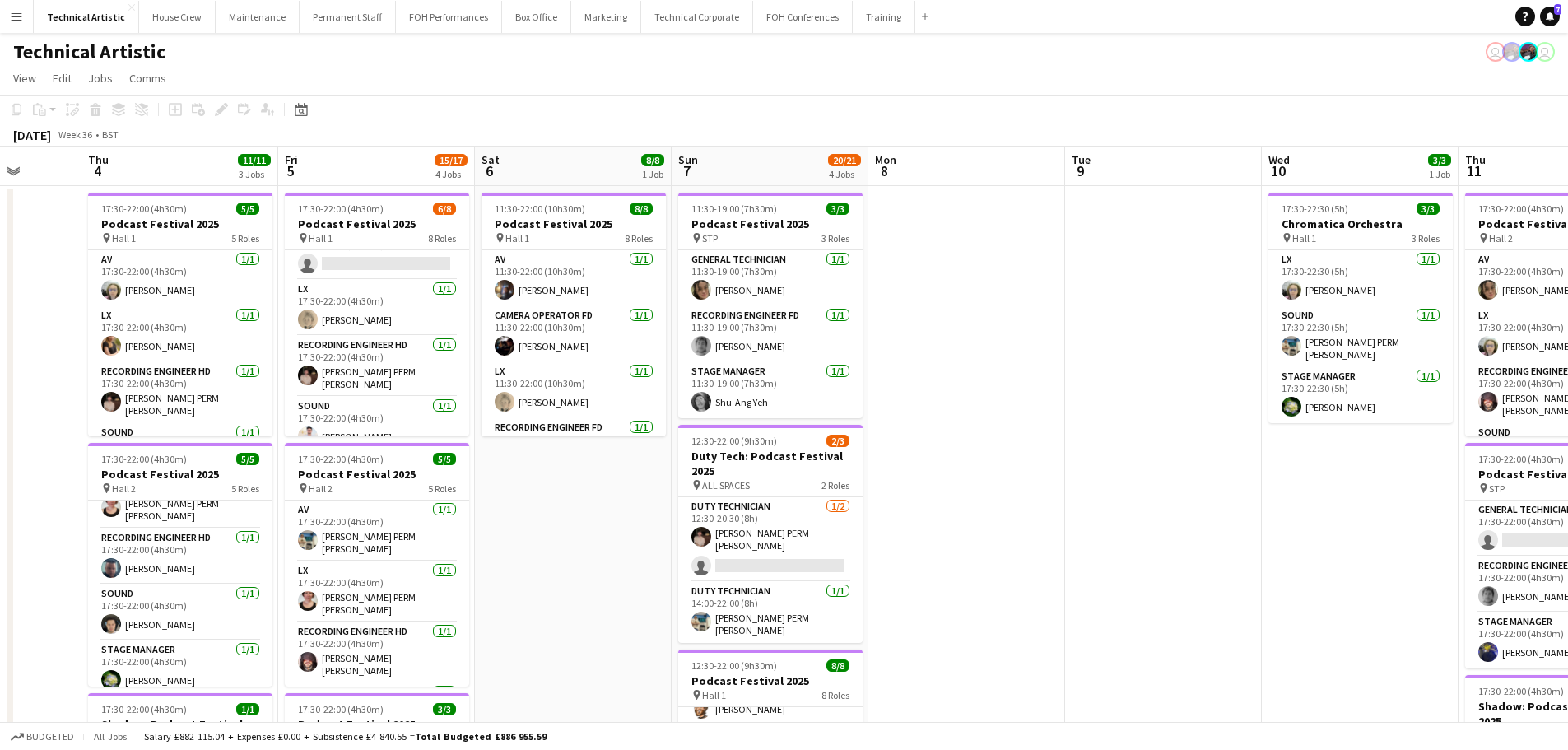
click at [335, 338] on app-calendar-viewport "Mon 1 Tue 2 6/6 1 Job Wed 3 Thu 4 11/11 3 Jobs Fri 5 15/17 4 Jobs Sat 6 8/8 1 J…" at bounding box center [784, 665] width 1568 height 1038
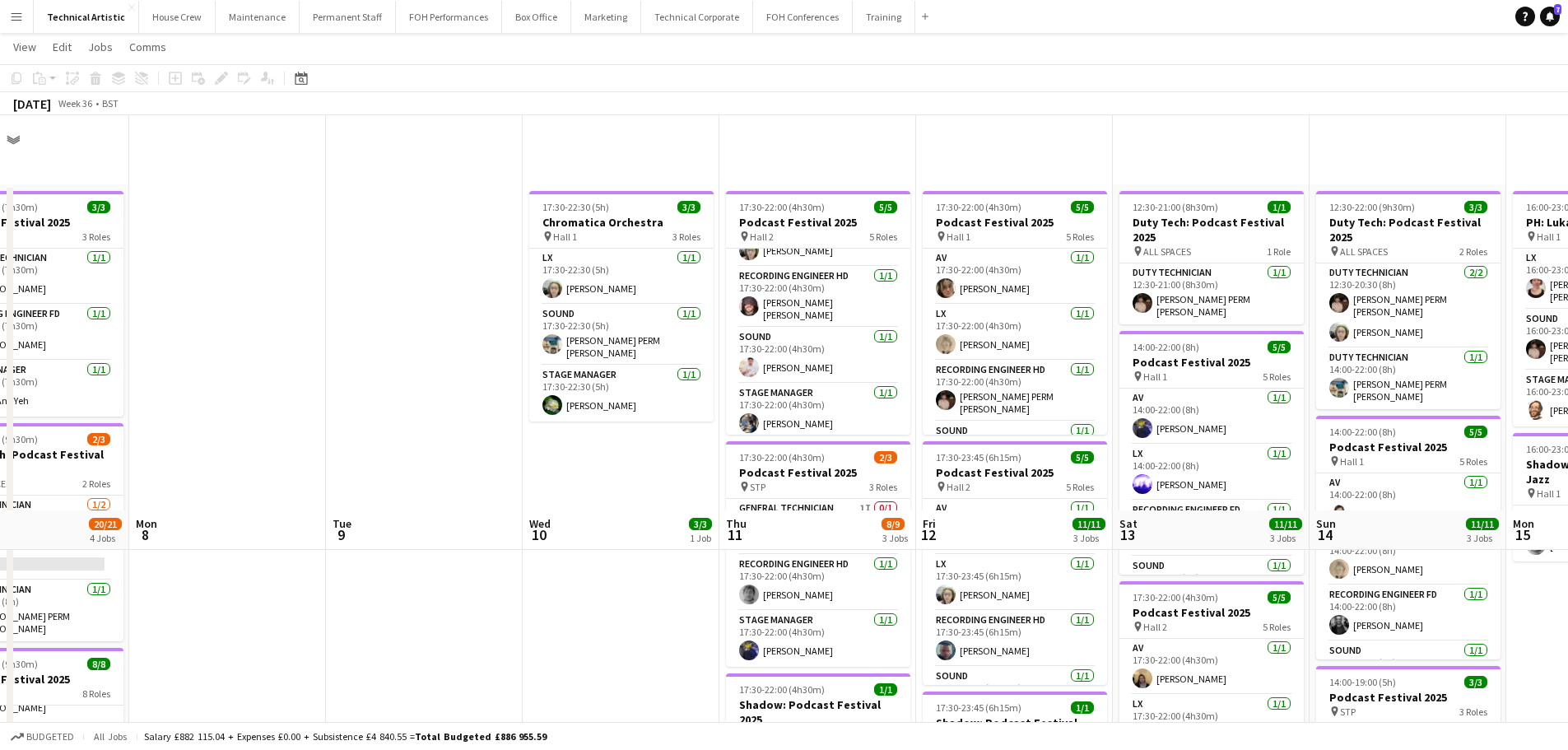
scroll to position [412, 0]
